Goal: Task Accomplishment & Management: Manage account settings

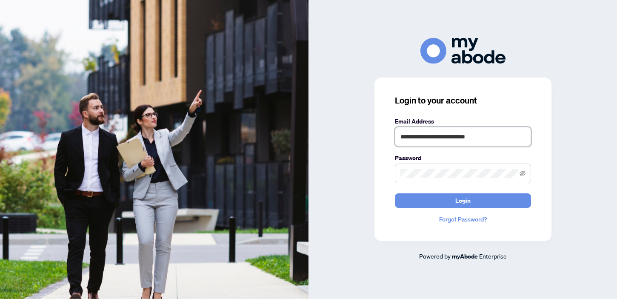
click at [474, 134] on input "**********" at bounding box center [463, 137] width 136 height 20
type input "**********"
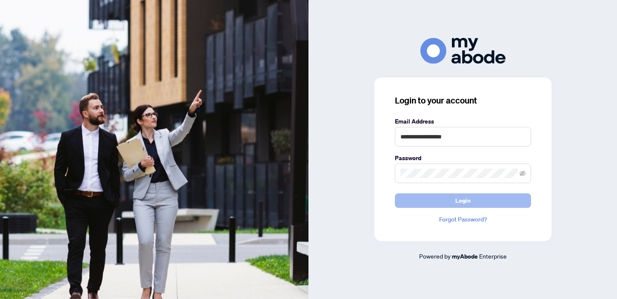
click at [483, 207] on button "Login" at bounding box center [463, 200] width 136 height 14
